Goal: Find specific page/section: Find specific page/section

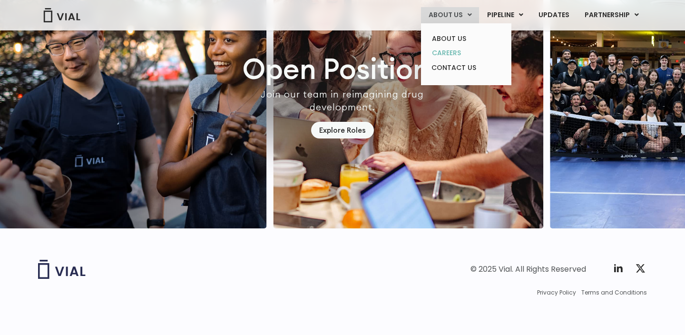
click at [456, 51] on link "CAREERS" at bounding box center [465, 53] width 83 height 15
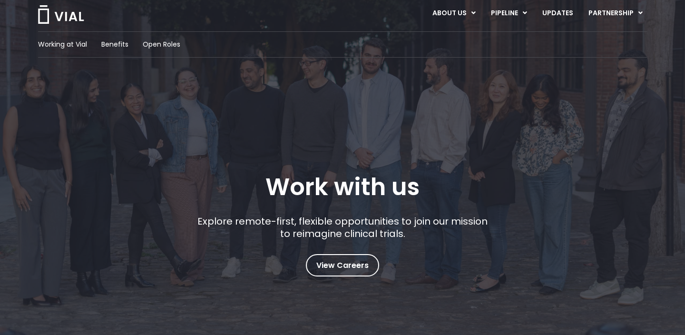
scroll to position [19, 0]
click at [321, 263] on span "View Careers" at bounding box center [342, 265] width 52 height 12
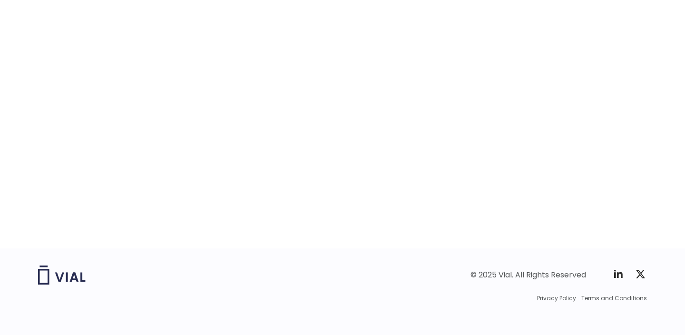
scroll to position [1530, 0]
